Goal: Communication & Community: Share content

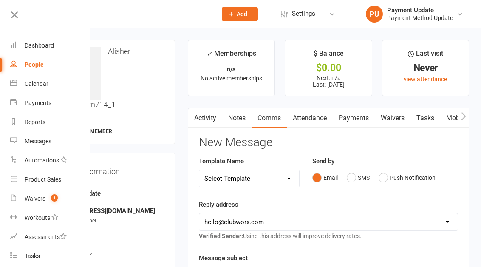
click at [38, 65] on div "People" at bounding box center [34, 64] width 19 height 7
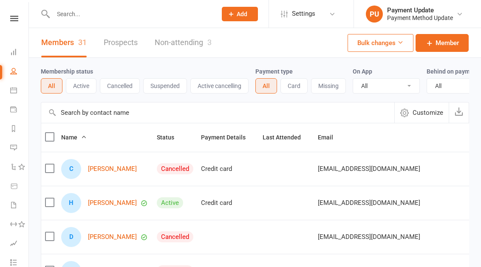
click at [169, 123] on input "text" at bounding box center [217, 112] width 353 height 20
type input "alisher"
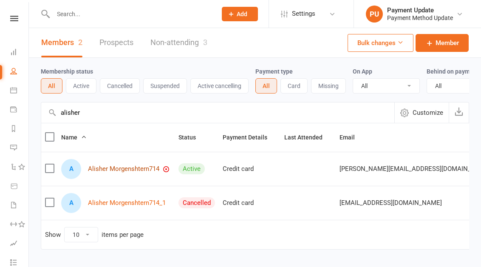
click at [145, 172] on link "Alisher Morgenshtern714" at bounding box center [123, 168] width 71 height 7
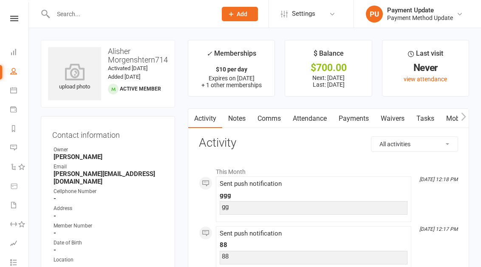
click at [326, 117] on link "Attendance" at bounding box center [310, 119] width 46 height 20
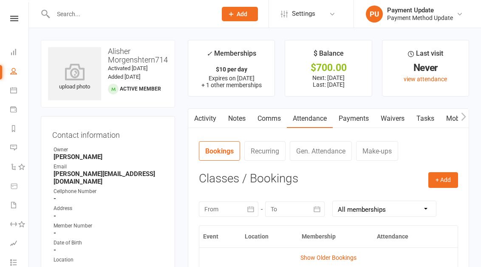
click at [362, 121] on link "Payments" at bounding box center [353, 119] width 42 height 20
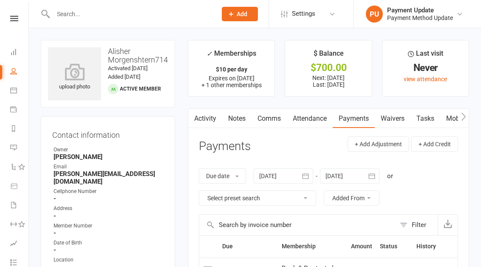
click at [274, 113] on link "Comms" at bounding box center [268, 119] width 35 height 20
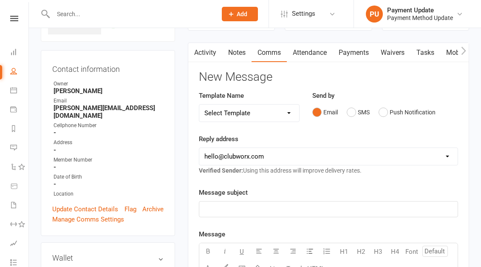
scroll to position [66, 0]
click at [393, 111] on button "Push Notification" at bounding box center [406, 112] width 57 height 16
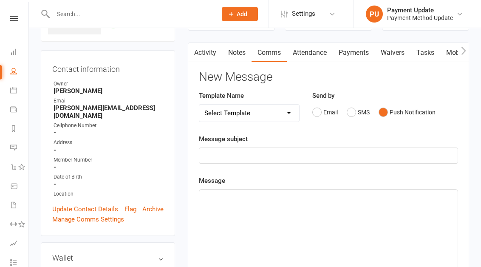
click at [303, 159] on p "﻿" at bounding box center [328, 155] width 248 height 10
click at [281, 215] on div "﻿" at bounding box center [328, 252] width 258 height 127
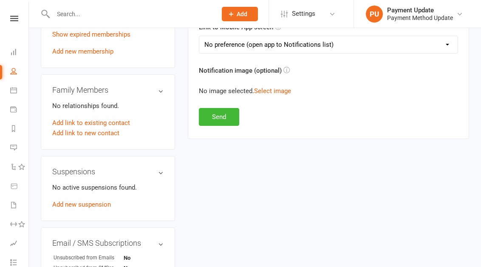
scroll to position [475, 0]
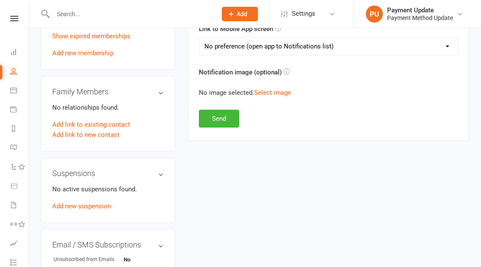
click at [270, 43] on select "No preference (open app to Notifications list) Upcoming Bookings Payments Payme…" at bounding box center [328, 46] width 258 height 17
select select "3"
click at [199, 38] on select "No preference (open app to Notifications list) Upcoming Bookings Payments Payme…" at bounding box center [328, 46] width 258 height 17
click at [218, 123] on button "Send" at bounding box center [219, 119] width 40 height 18
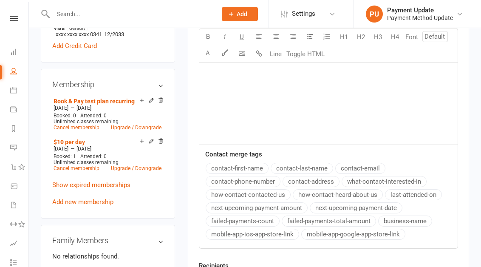
scroll to position [144, 0]
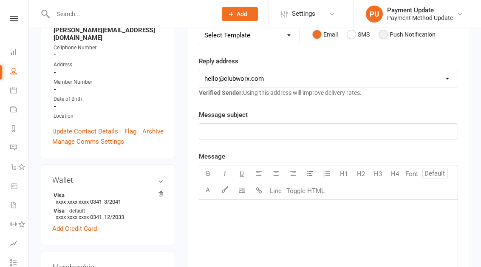
click at [399, 35] on button "Push Notification" at bounding box center [406, 34] width 57 height 16
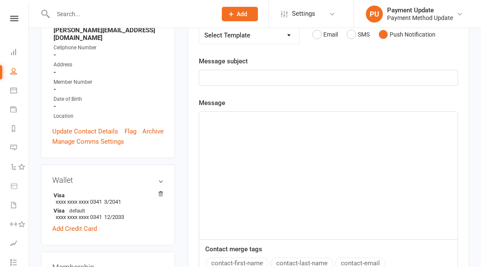
drag, startPoint x: 302, startPoint y: 78, endPoint x: 290, endPoint y: 93, distance: 19.6
click at [302, 78] on p "﻿" at bounding box center [328, 78] width 248 height 10
click at [267, 152] on div "﻿" at bounding box center [328, 175] width 258 height 127
click at [318, 101] on div "Message bbb Contact merge tags contact-first-name contact-last-name contact-ema…" at bounding box center [328, 220] width 259 height 245
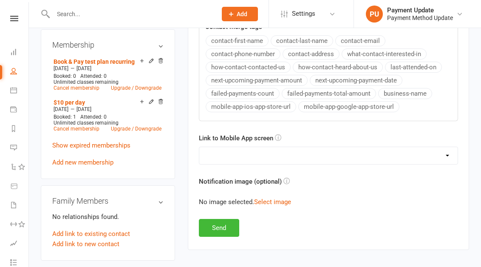
scroll to position [359, 0]
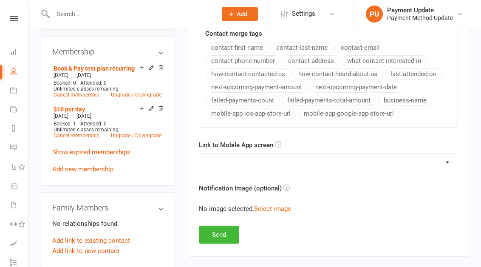
click at [259, 161] on select "No preference (open app to Notifications list) Upcoming Bookings Payments Payme…" at bounding box center [328, 162] width 258 height 17
select select "1"
click at [199, 154] on select "No preference (open app to Notifications list) Upcoming Bookings Payments Payme…" at bounding box center [328, 162] width 258 height 17
click at [224, 237] on button "Send" at bounding box center [219, 234] width 40 height 18
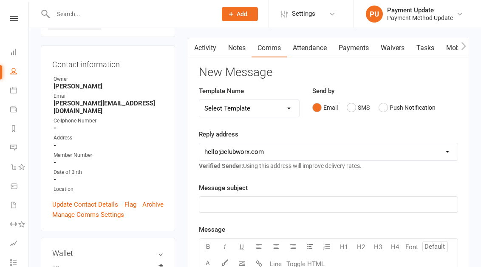
scroll to position [0, 0]
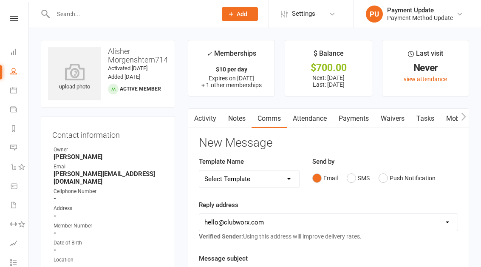
click at [451, 118] on link "Mobile App" at bounding box center [463, 119] width 46 height 20
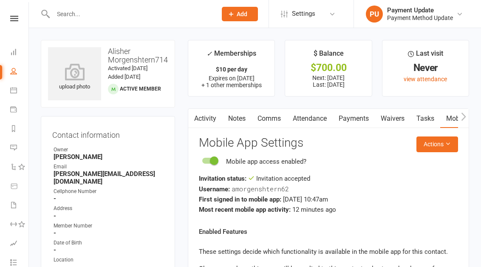
click at [265, 114] on link "Comms" at bounding box center [268, 119] width 35 height 20
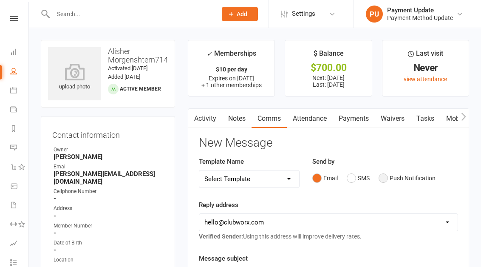
click at [414, 177] on button "Push Notification" at bounding box center [406, 178] width 57 height 16
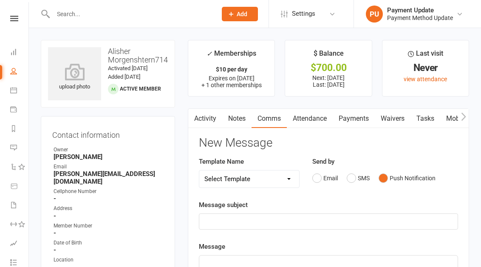
click at [290, 218] on p "﻿" at bounding box center [328, 221] width 248 height 10
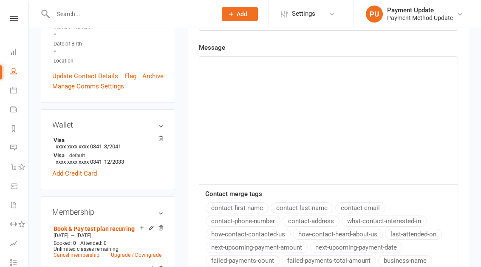
scroll to position [161, 0]
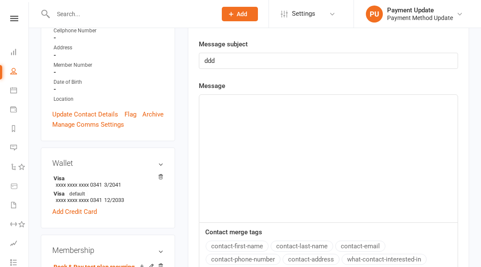
click at [234, 101] on p "﻿" at bounding box center [328, 102] width 248 height 10
click at [273, 222] on div "Message fffff Contact merge tags contact-first-name contact-last-name contact-e…" at bounding box center [328, 203] width 259 height 245
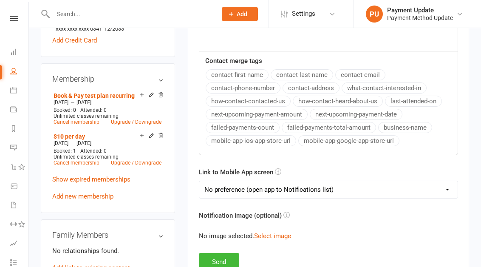
scroll to position [332, 0]
click at [307, 75] on button "contact-last-name" at bounding box center [301, 74] width 62 height 11
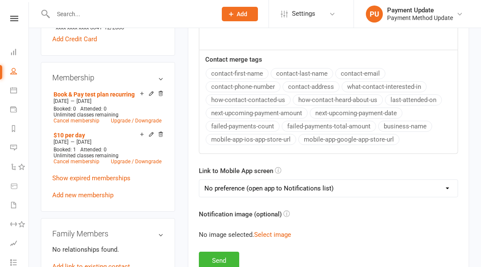
scroll to position [333, 0]
click at [307, 186] on select "No preference (open app to Notifications list) Upcoming Bookings Payments Payme…" at bounding box center [328, 187] width 258 height 17
select select "4"
click at [199, 179] on select "No preference (open app to Notifications list) Upcoming Bookings Payments Payme…" at bounding box center [328, 187] width 258 height 17
click at [222, 261] on button "Send" at bounding box center [219, 260] width 40 height 18
